Goal: Task Accomplishment & Management: Manage account settings

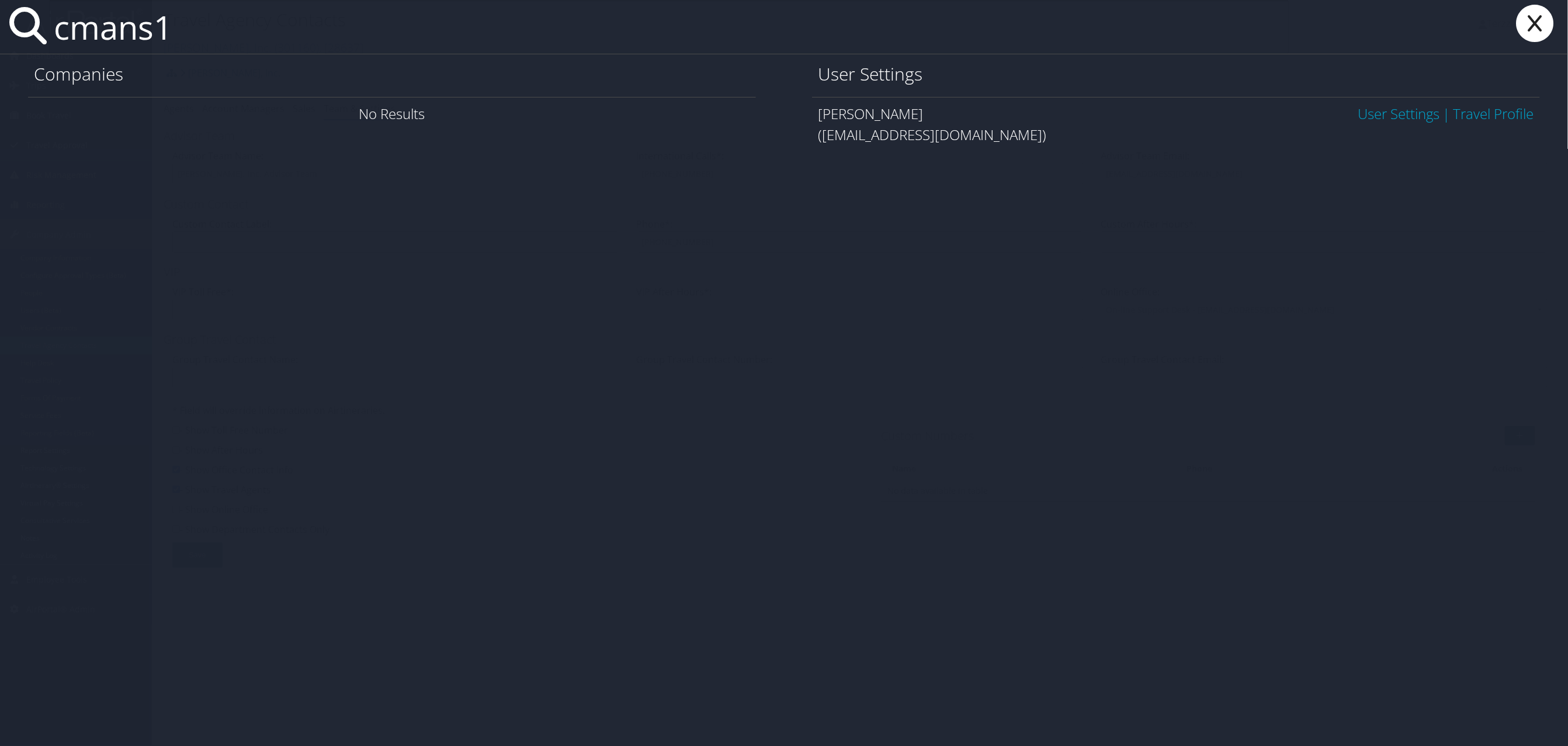
type input "cmans1"
click at [1401, 119] on link "User Settings" at bounding box center [1399, 113] width 82 height 19
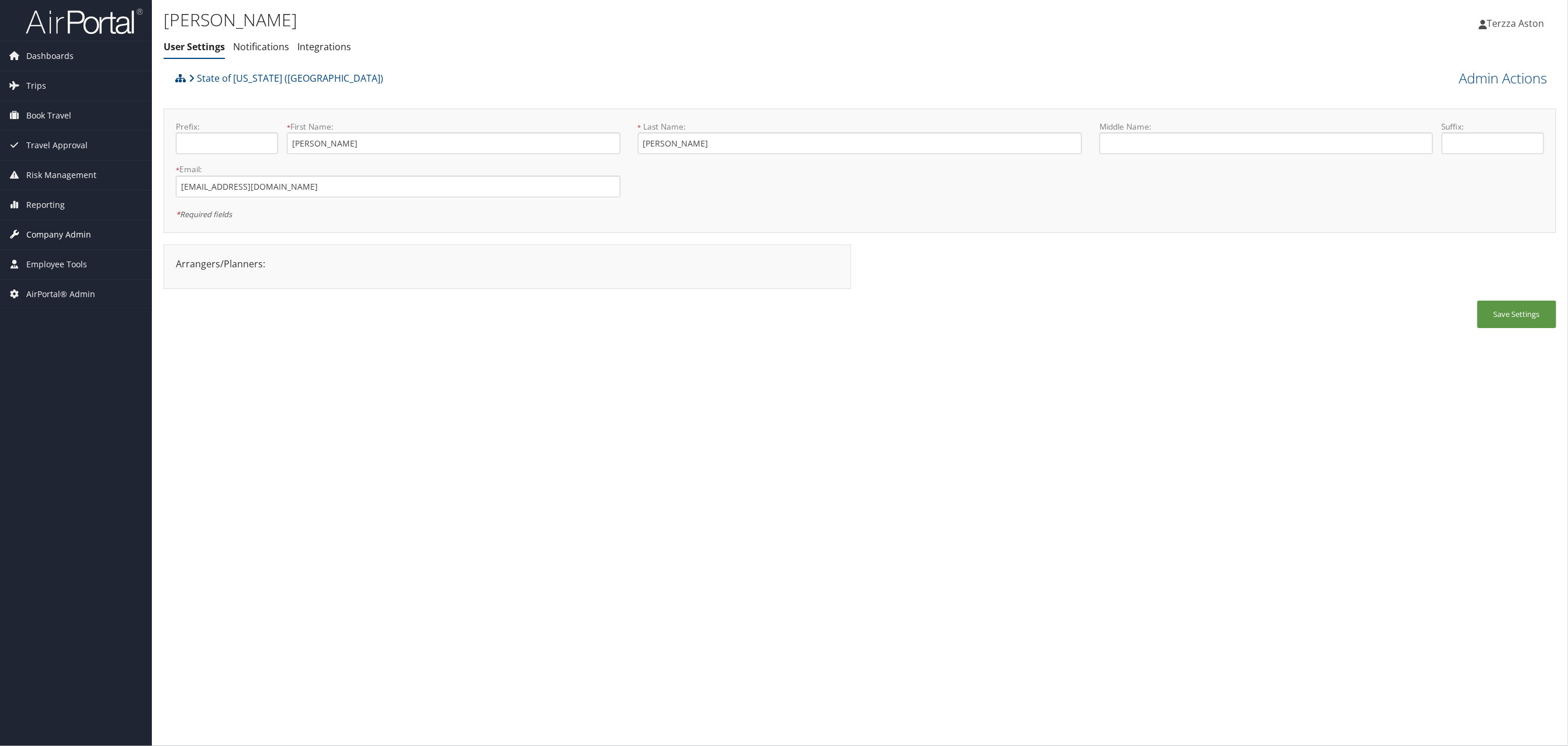
click at [48, 234] on span "Company Admin" at bounding box center [58, 234] width 65 height 29
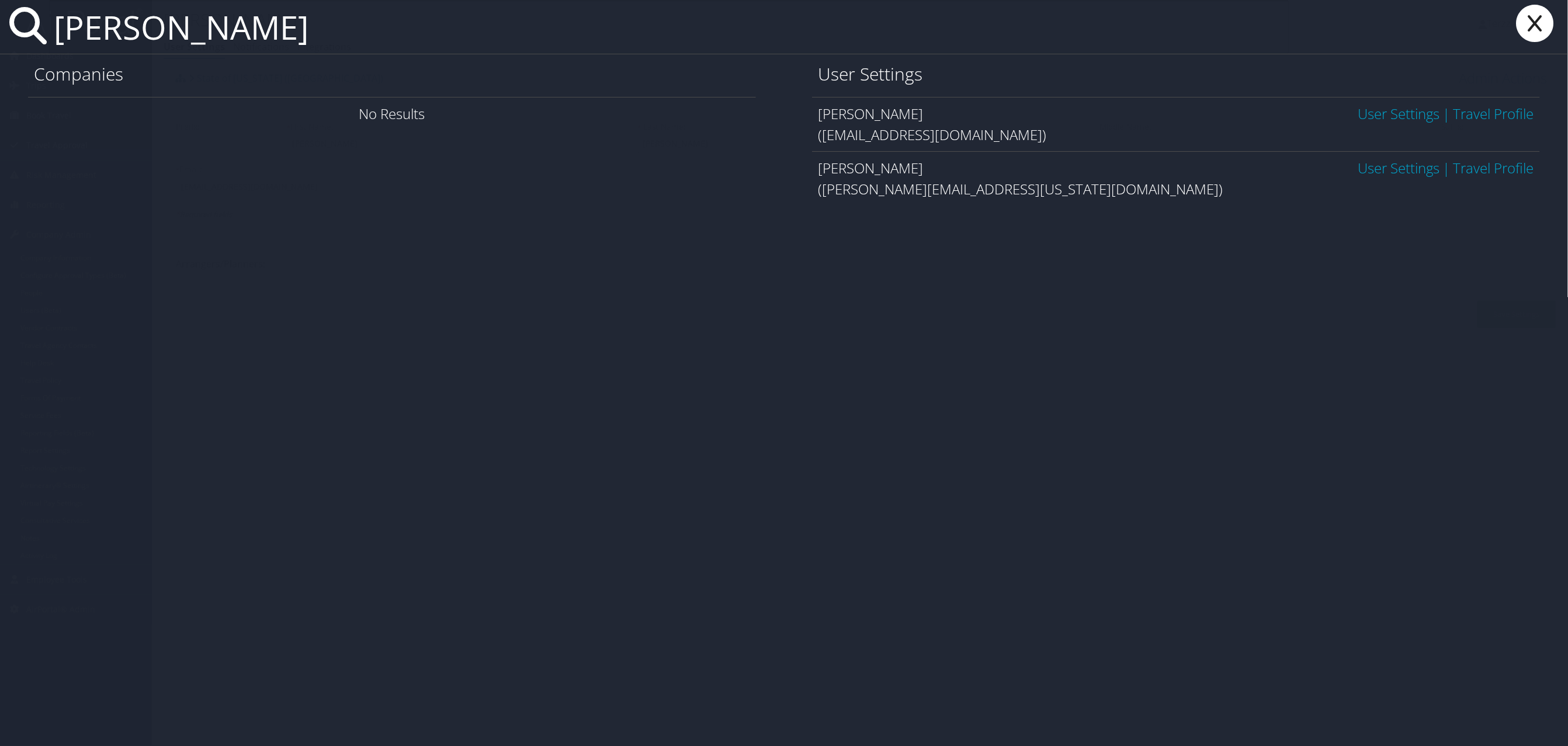
type input "kerger"
click at [1359, 171] on link "User Settings" at bounding box center [1399, 167] width 82 height 19
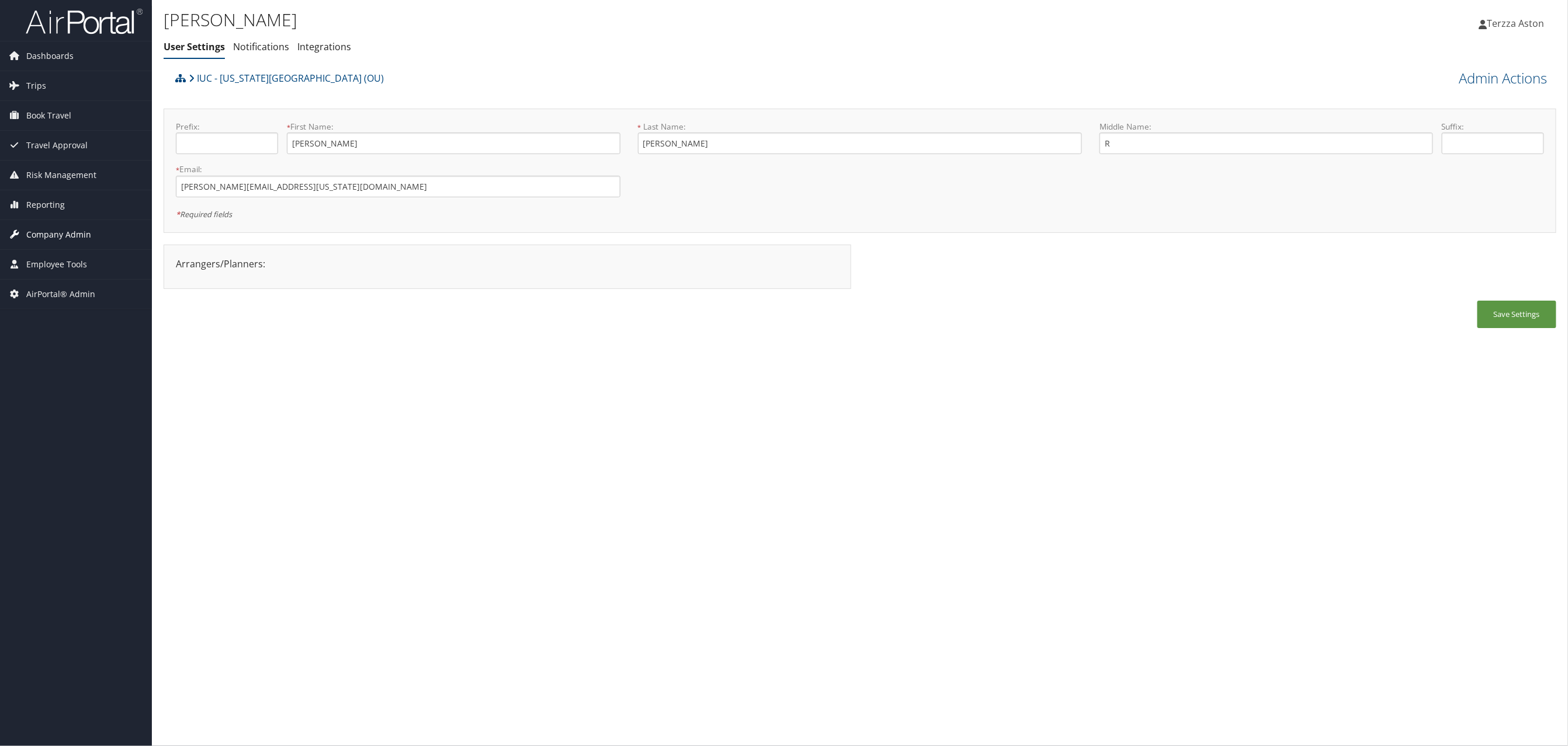
click at [69, 232] on span "Company Admin" at bounding box center [58, 234] width 65 height 29
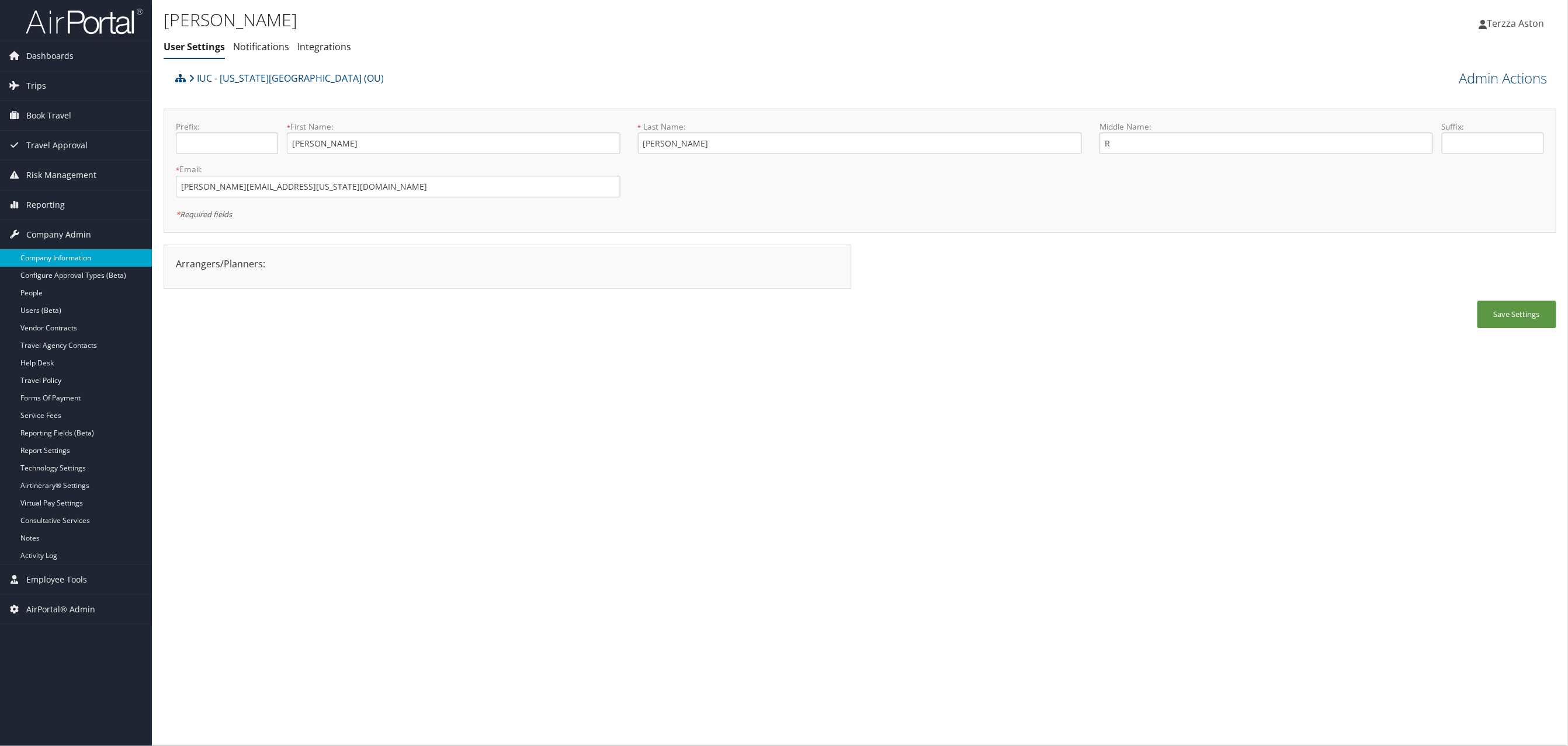
click at [77, 264] on link "Company Information" at bounding box center [76, 258] width 152 height 17
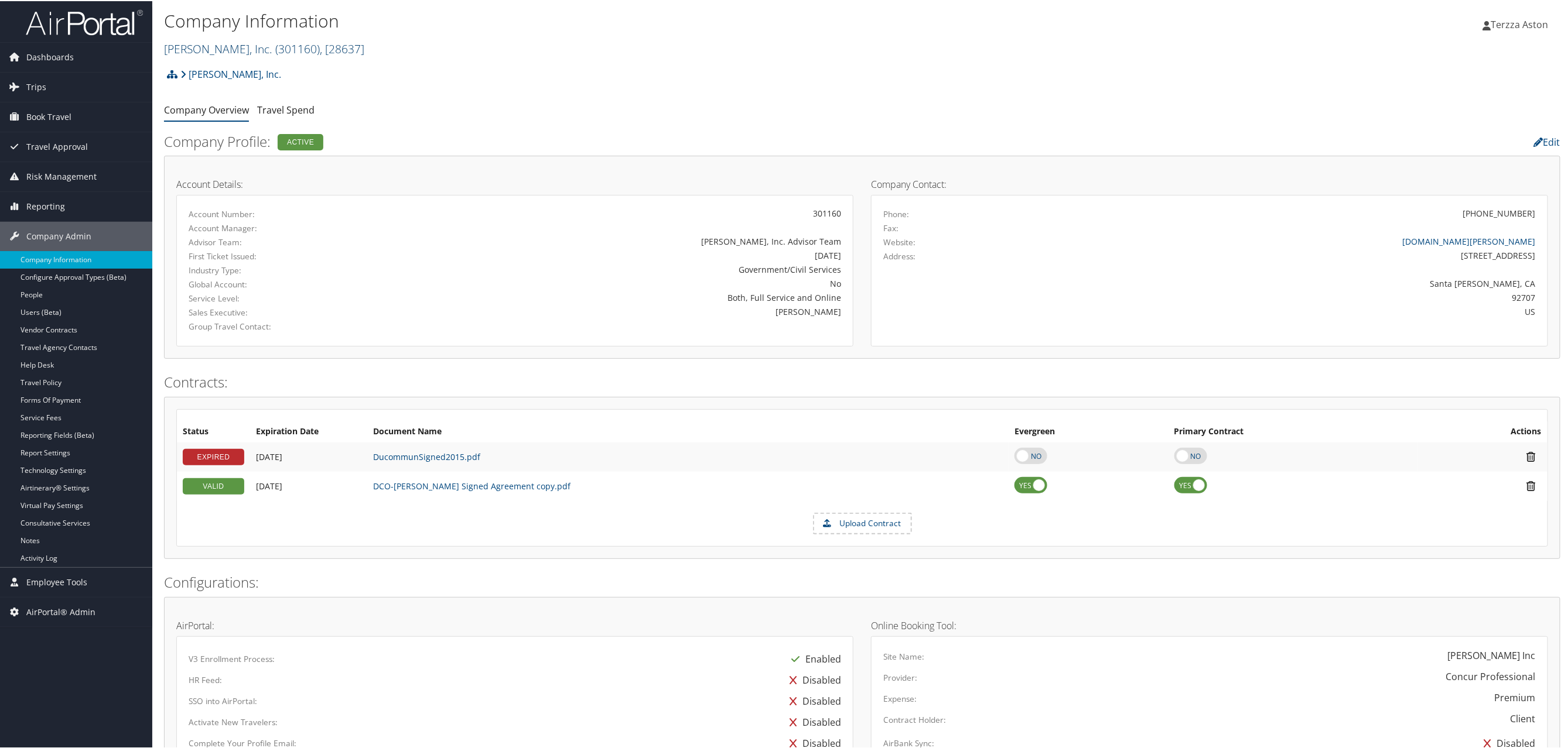
click at [185, 47] on link "Ducommun, Inc. ( 301160 ) , [ 28637 ]" at bounding box center [264, 48] width 200 height 16
click at [210, 73] on input "search" at bounding box center [241, 69] width 154 height 22
type input "abc"
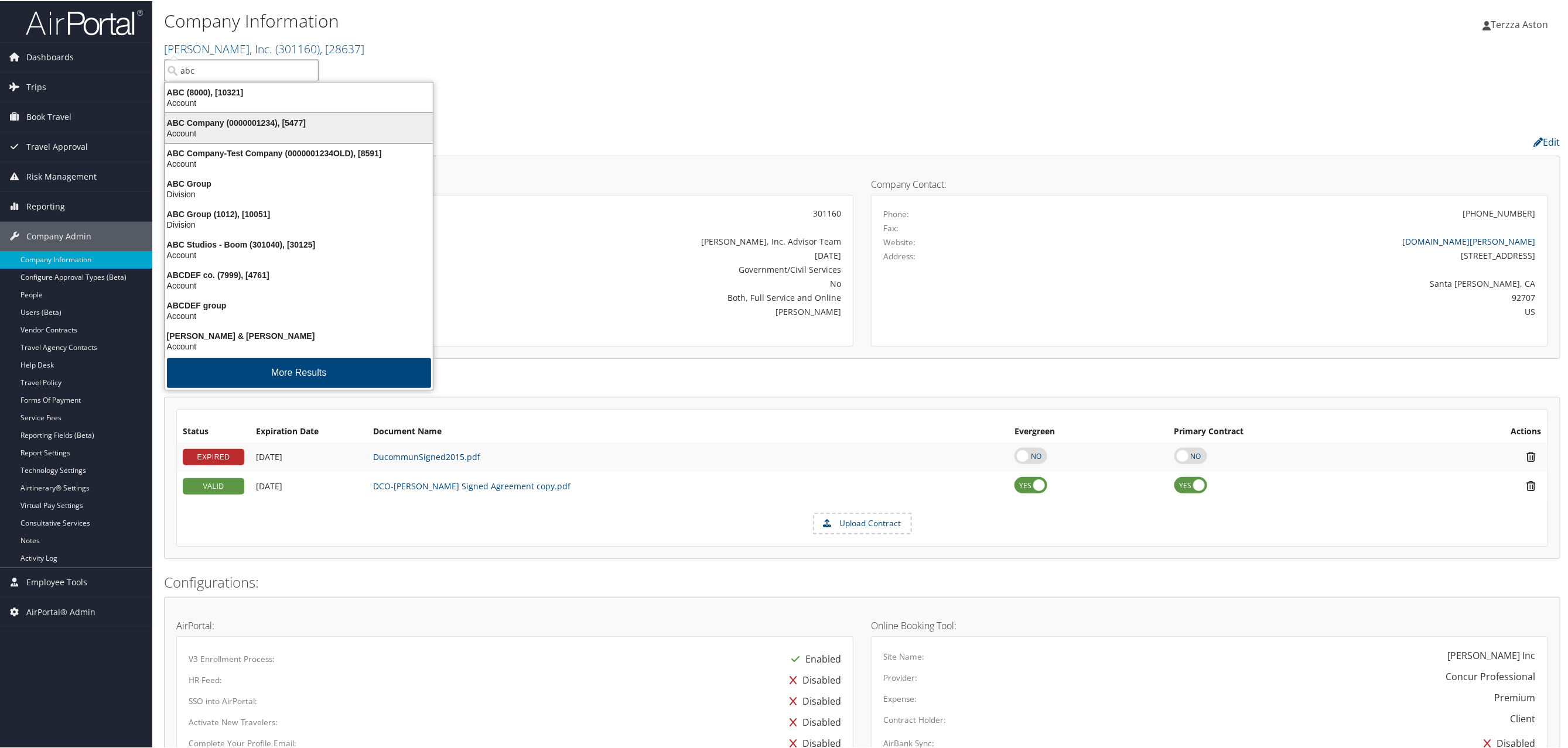
click at [185, 120] on div "ABC Company (0000001234), [5477]" at bounding box center [299, 122] width 281 height 11
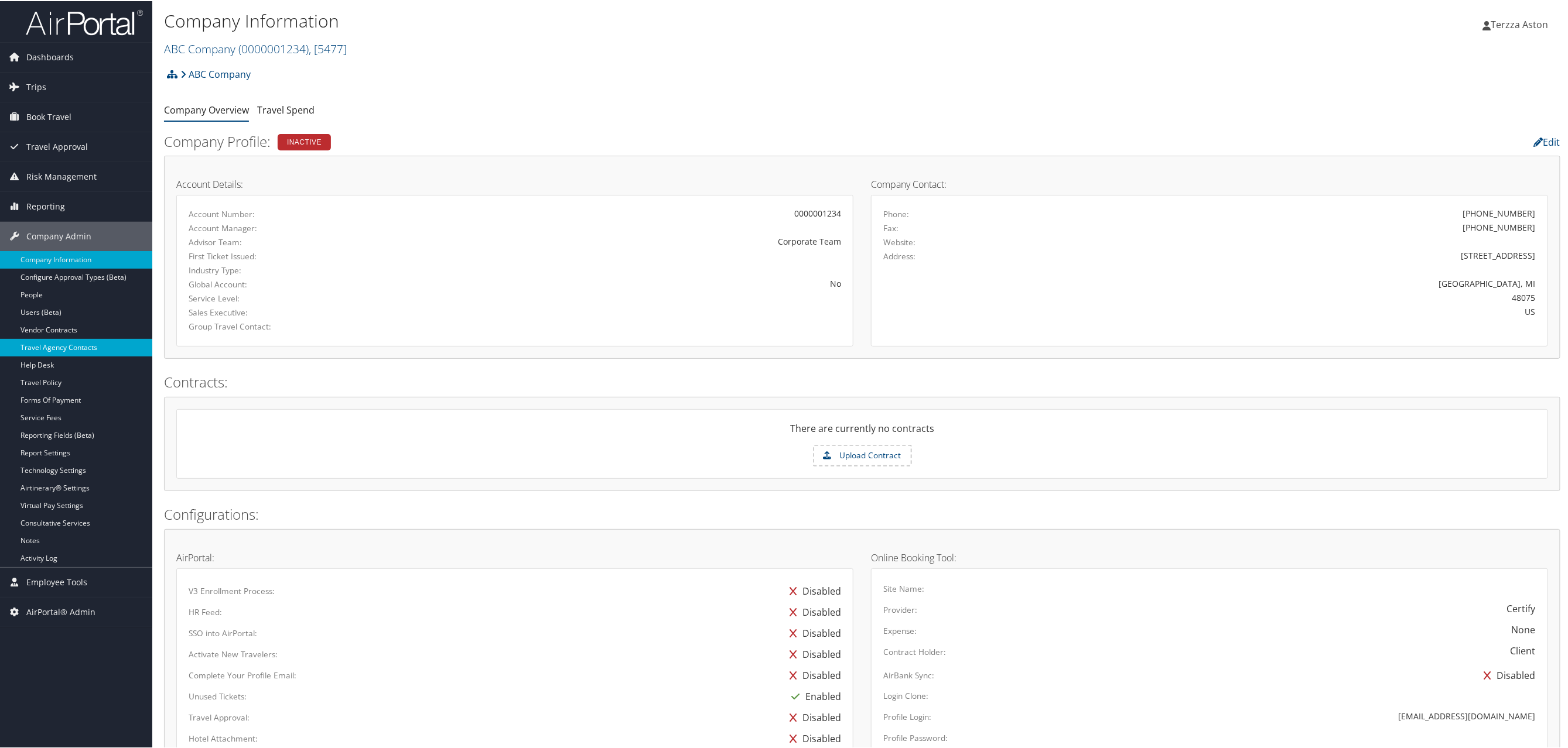
click at [72, 351] on link "Travel Agency Contacts" at bounding box center [76, 347] width 152 height 17
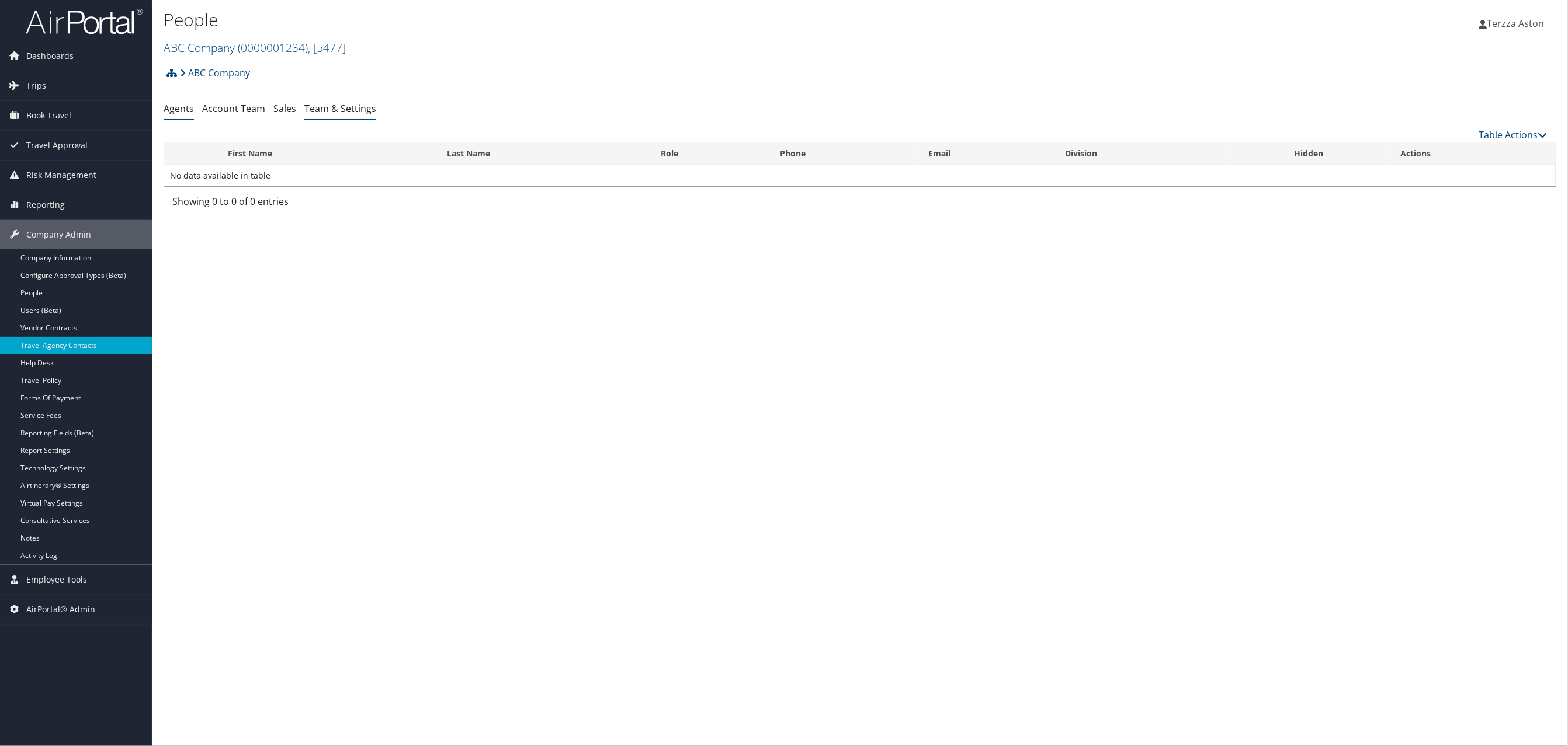
click at [337, 112] on link "Team & Settings" at bounding box center [341, 109] width 72 height 13
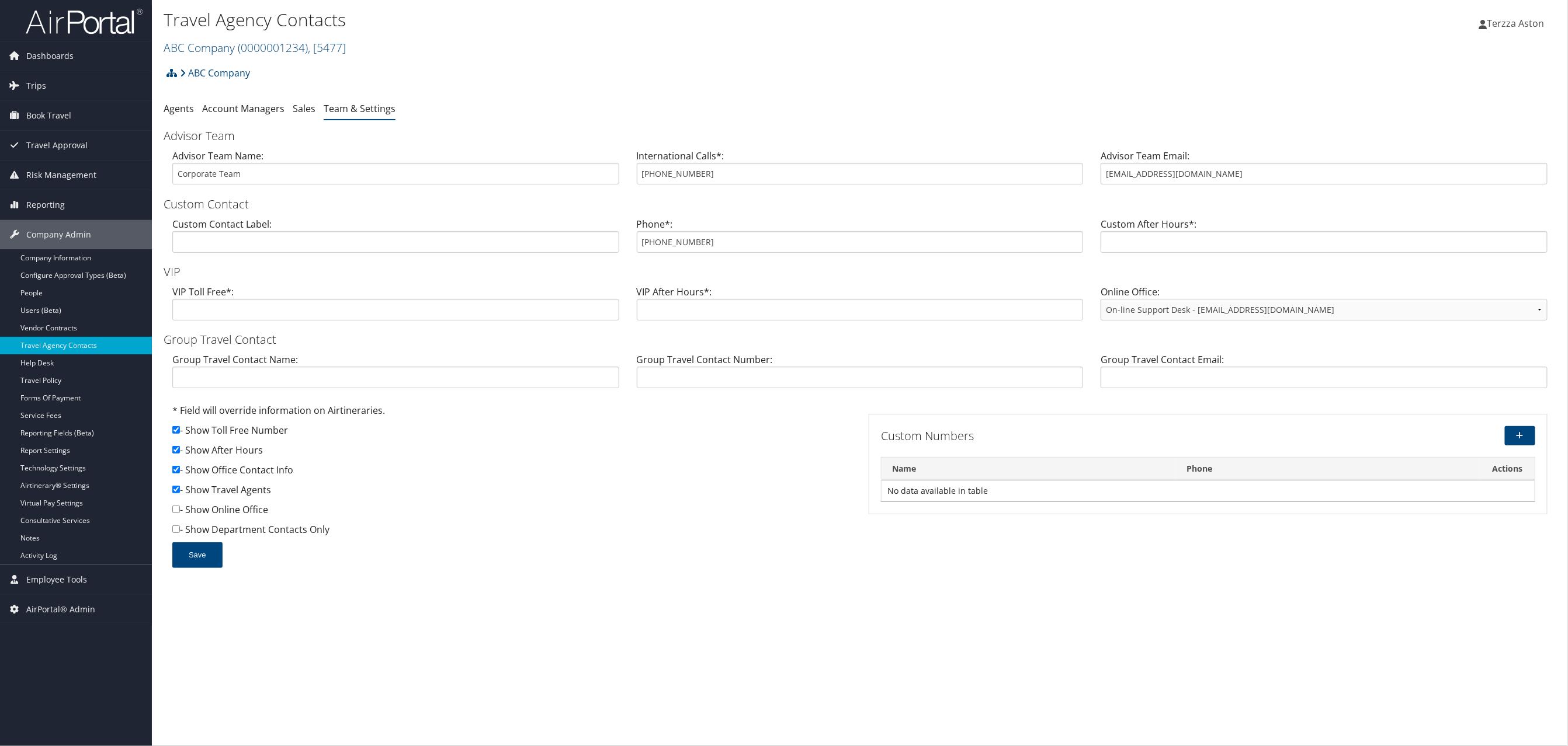
click at [623, 244] on div "Custom Contact Label:" at bounding box center [396, 240] width 464 height 45
drag, startPoint x: 640, startPoint y: 240, endPoint x: 724, endPoint y: 245, distance: 84.1
click at [724, 245] on input "800-521-9883" at bounding box center [860, 242] width 447 height 22
click at [229, 48] on link "ABC Company ( 0000001234 ) , [ 5477 ]" at bounding box center [255, 48] width 183 height 16
click at [250, 66] on input "search" at bounding box center [240, 69] width 154 height 22
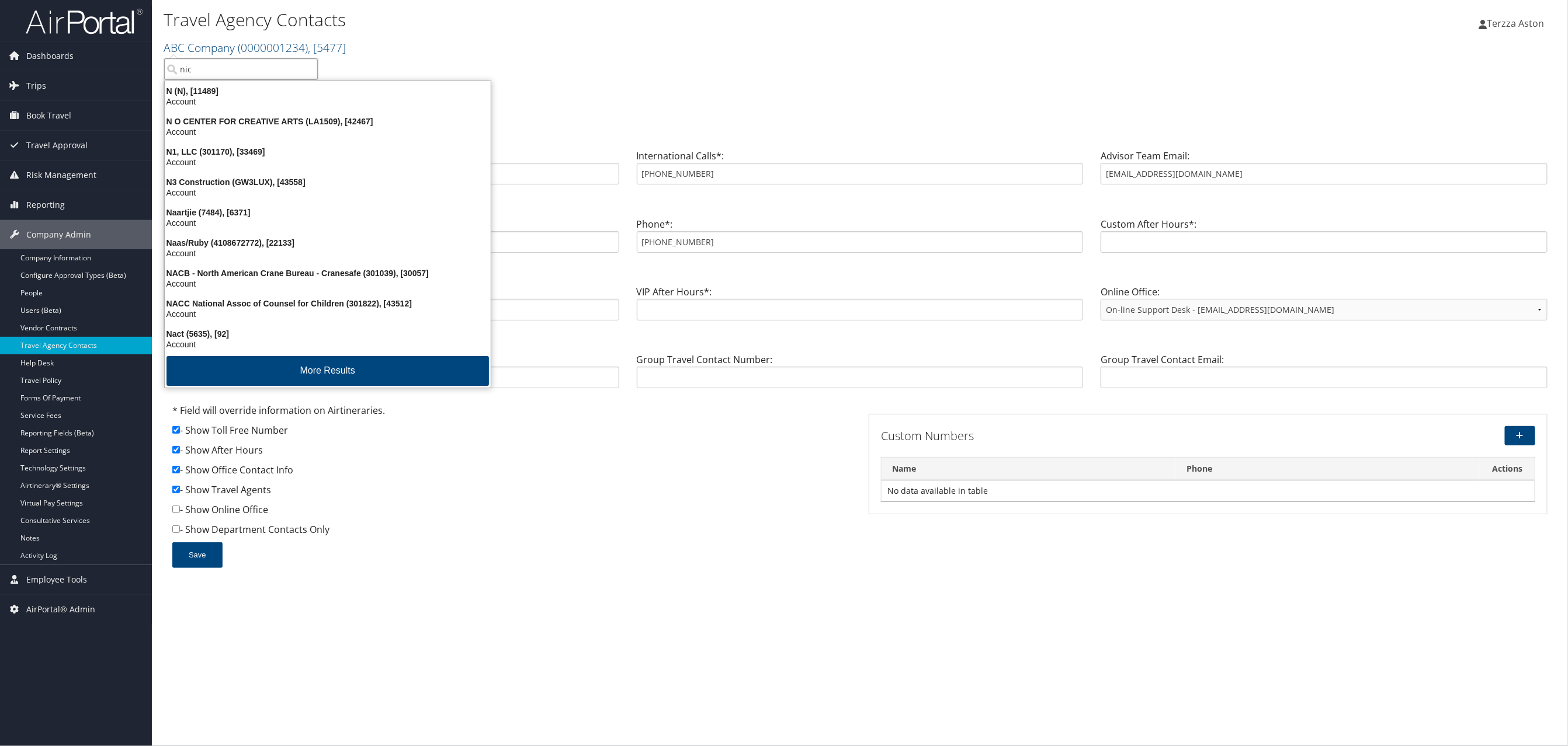
type input "nice"
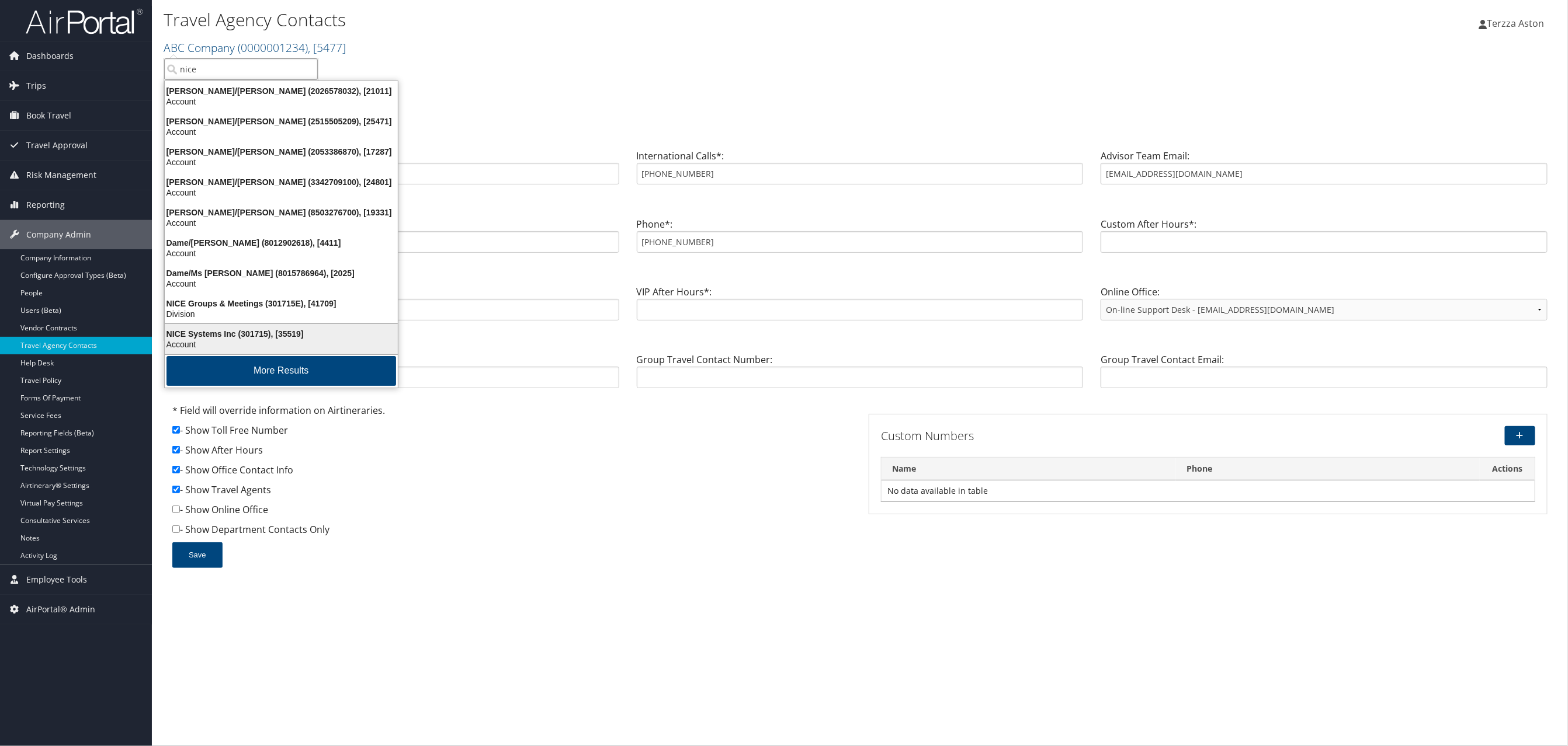
click at [205, 331] on div "NICE Systems Inc (301715), [35519]" at bounding box center [282, 334] width 247 height 11
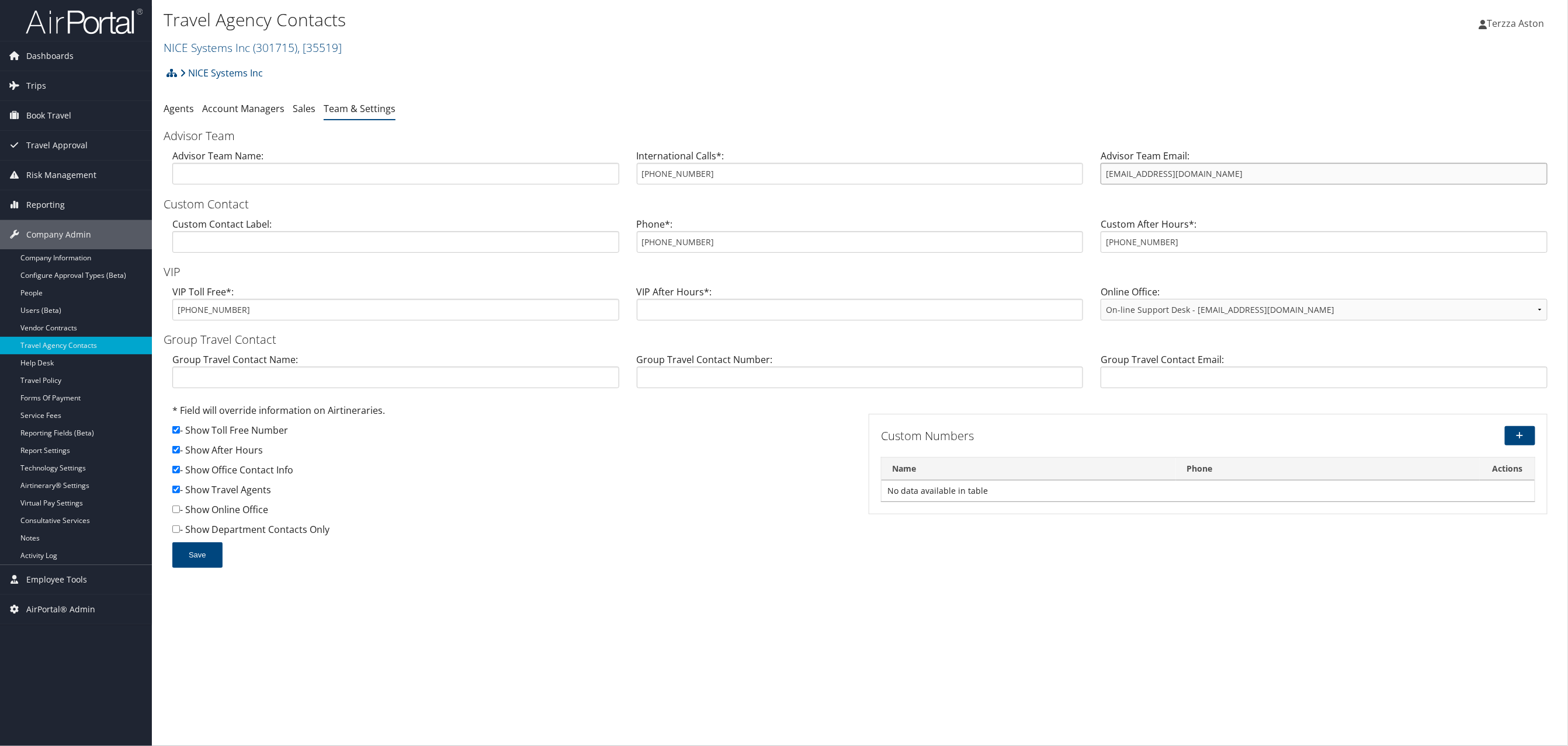
drag, startPoint x: 1101, startPoint y: 173, endPoint x: 1201, endPoint y: 171, distance: 100.0
click at [1201, 171] on input "niceinc@cbtravel.com" at bounding box center [1324, 174] width 447 height 22
